Goal: Navigation & Orientation: Find specific page/section

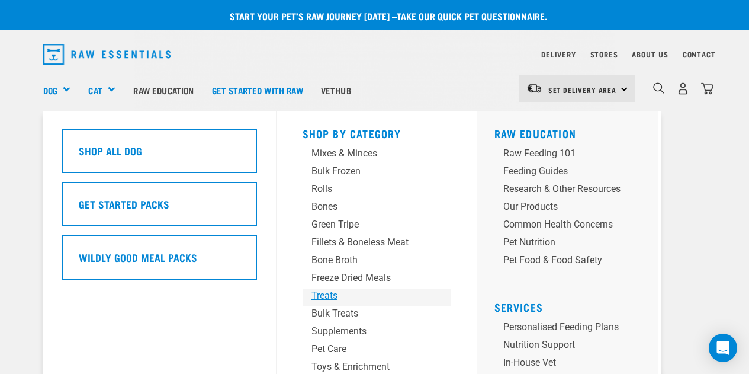
click at [325, 295] on div "Treats" at bounding box center [366, 295] width 111 height 14
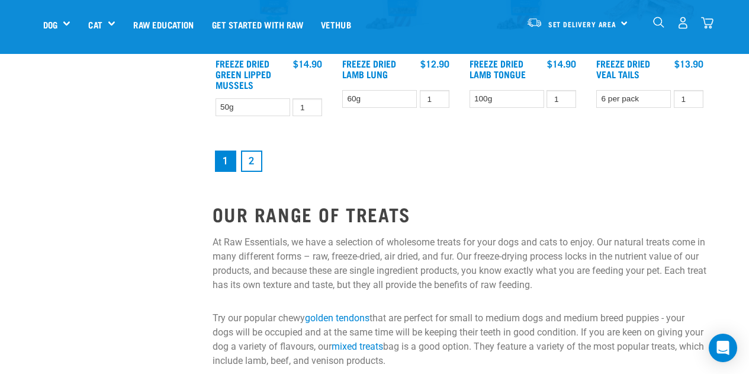
scroll to position [1556, 0]
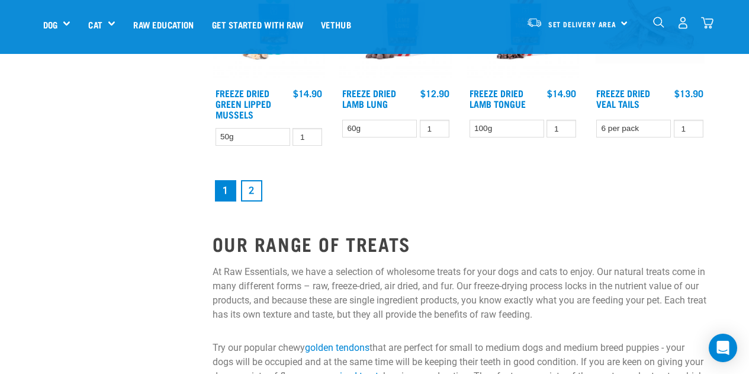
click at [249, 188] on link "2" at bounding box center [251, 190] width 21 height 21
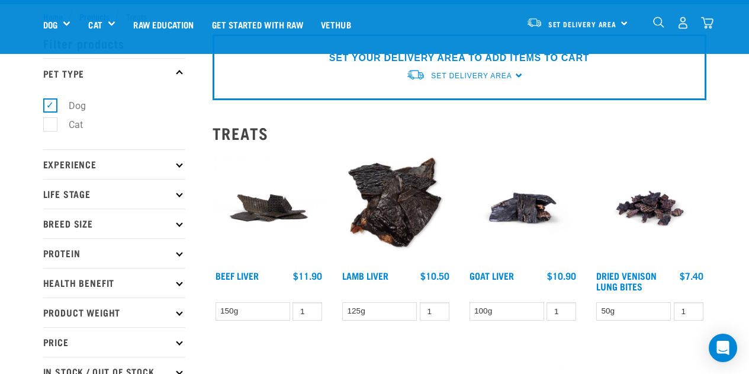
scroll to position [11, 0]
